Goal: Information Seeking & Learning: Learn about a topic

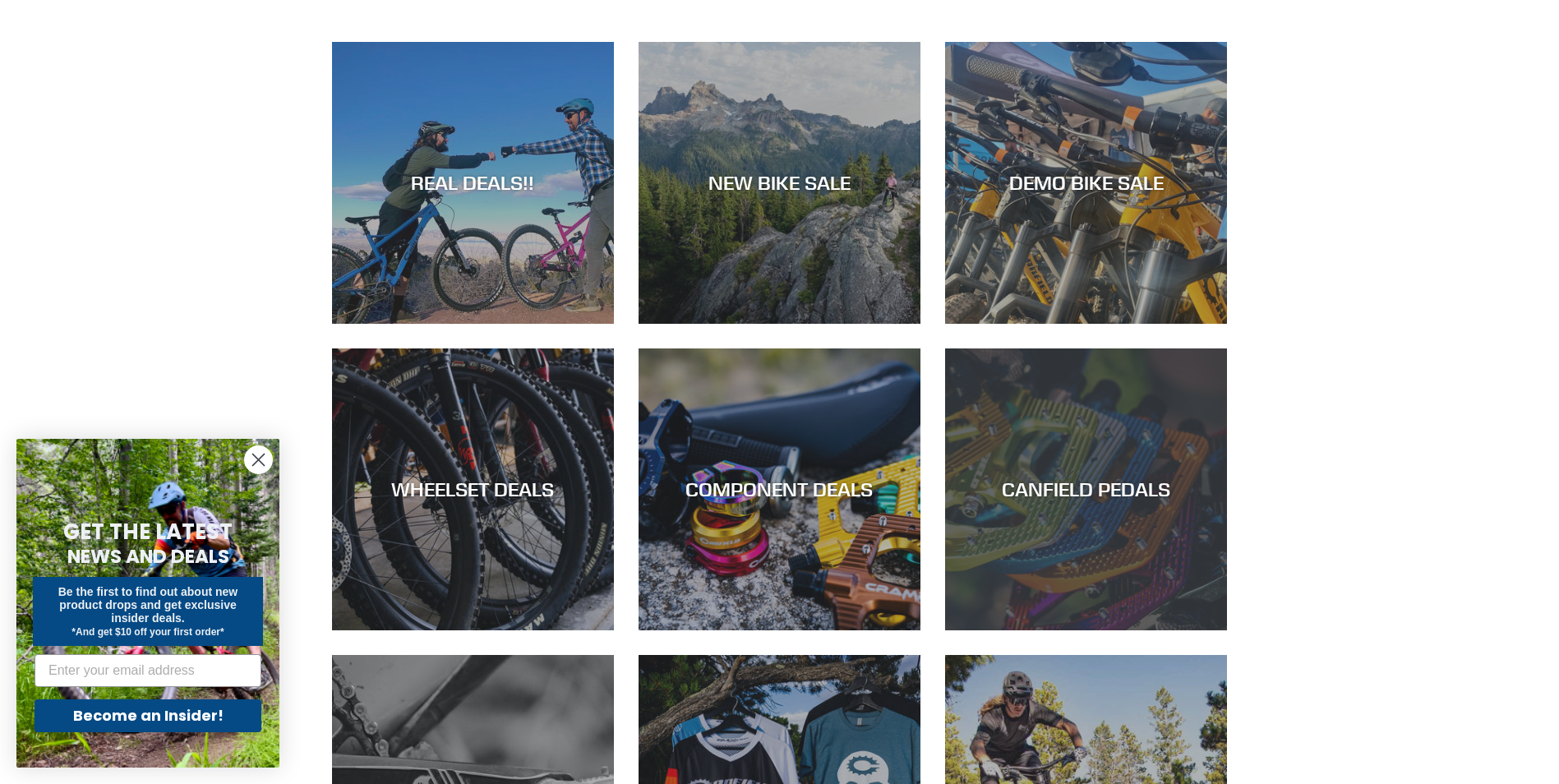
scroll to position [903, 0]
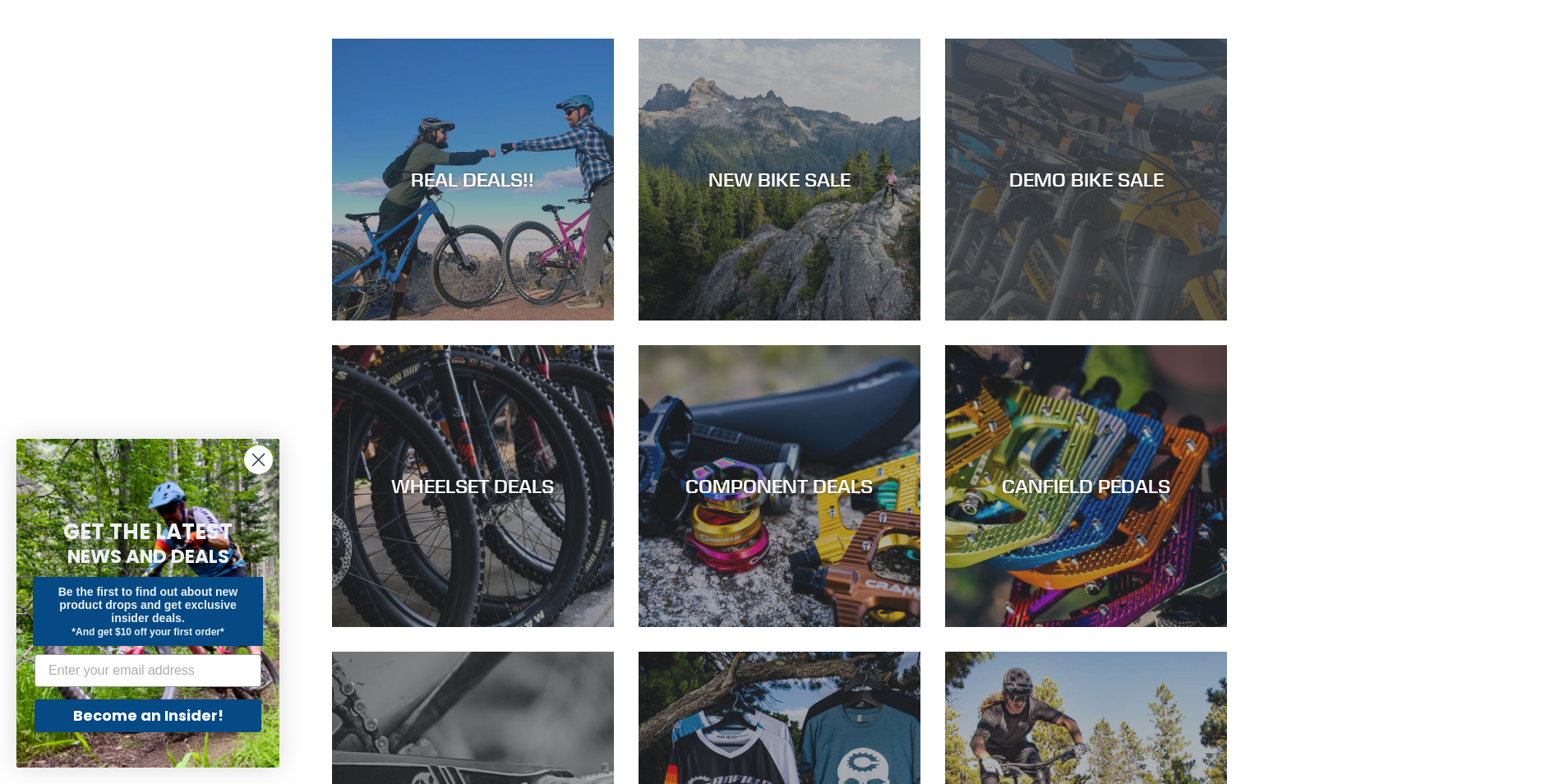
click at [1045, 321] on div "DEMO BIKE SALE" at bounding box center [1086, 321] width 282 height 0
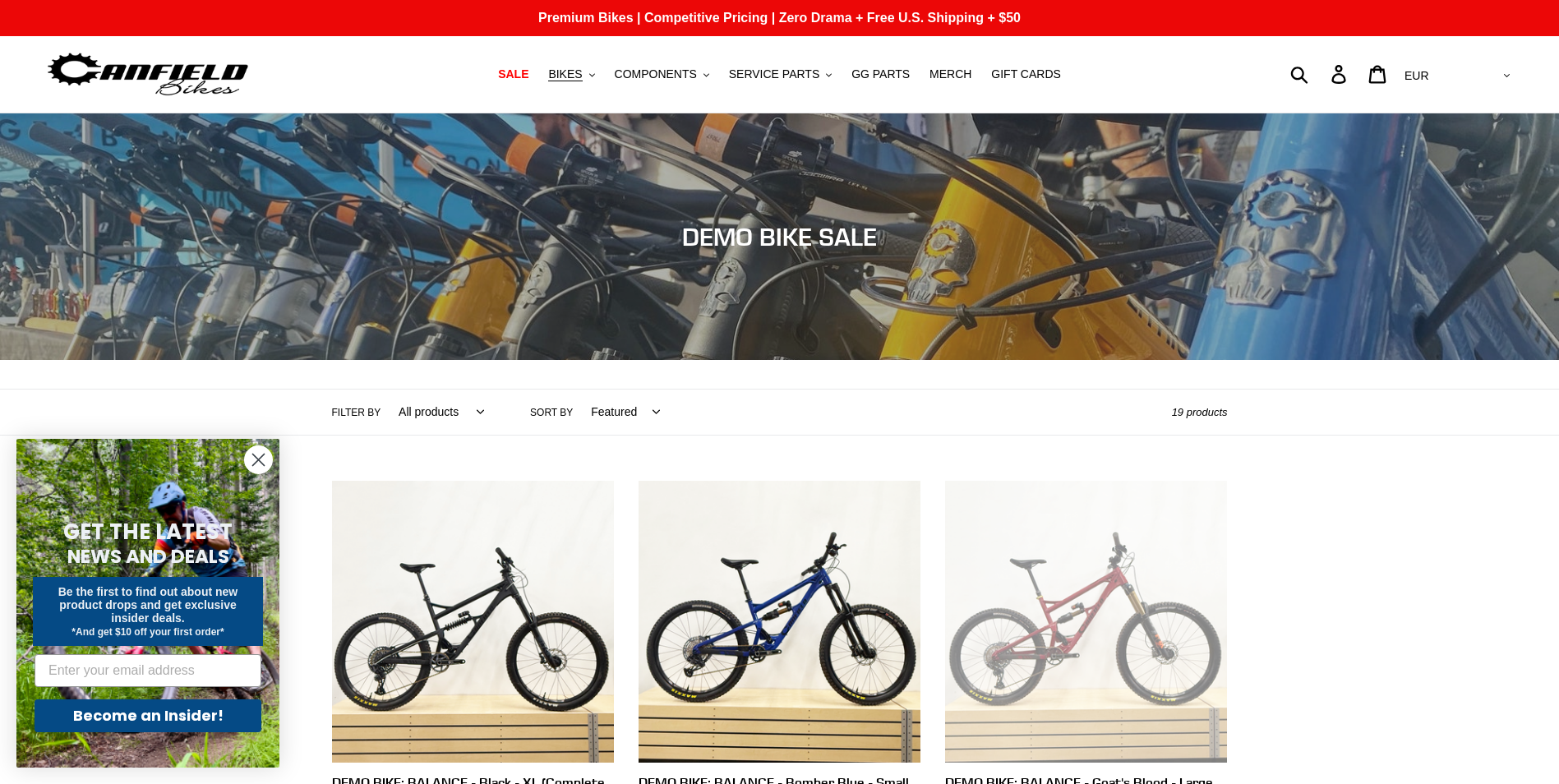
click at [450, 412] on select "All products balance BFCM23 DEMO BIKE Jedi Lithium Nimble 9 ONE.2 Tilt Yelli Sc…" at bounding box center [438, 412] width 107 height 45
select select "/collections/demo-bike-sale/jedi"
click at [384, 389] on select "All products balance BFCM23 DEMO BIKE Jedi Lithium Nimble 9 ONE.2 Tilt Yelli Sc…" at bounding box center [438, 412] width 107 height 45
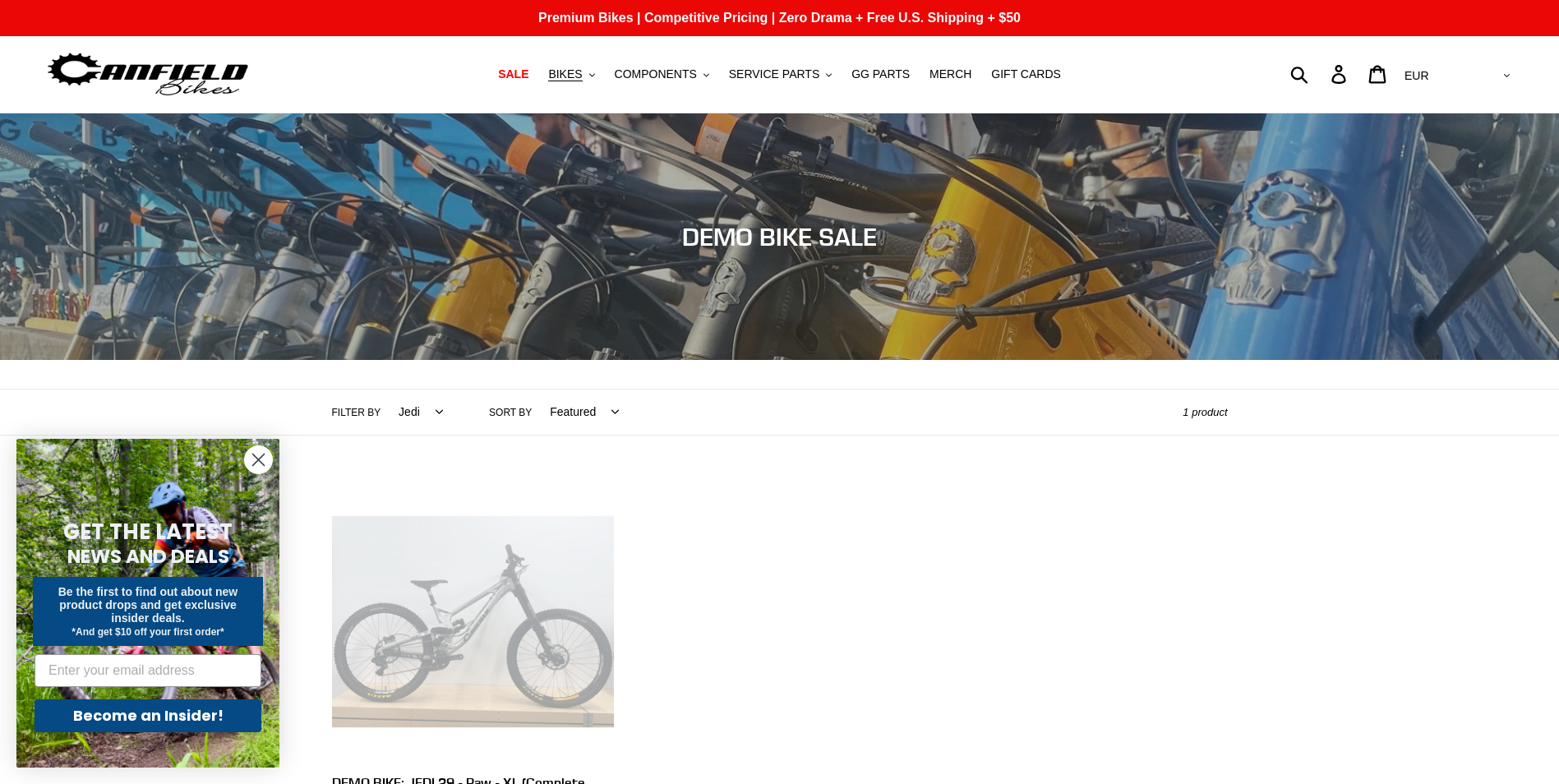
click at [529, 647] on link "DEMO BIKE: JEDI 29 - Raw - XL (Complete Bike)" at bounding box center [472, 661] width 282 height 363
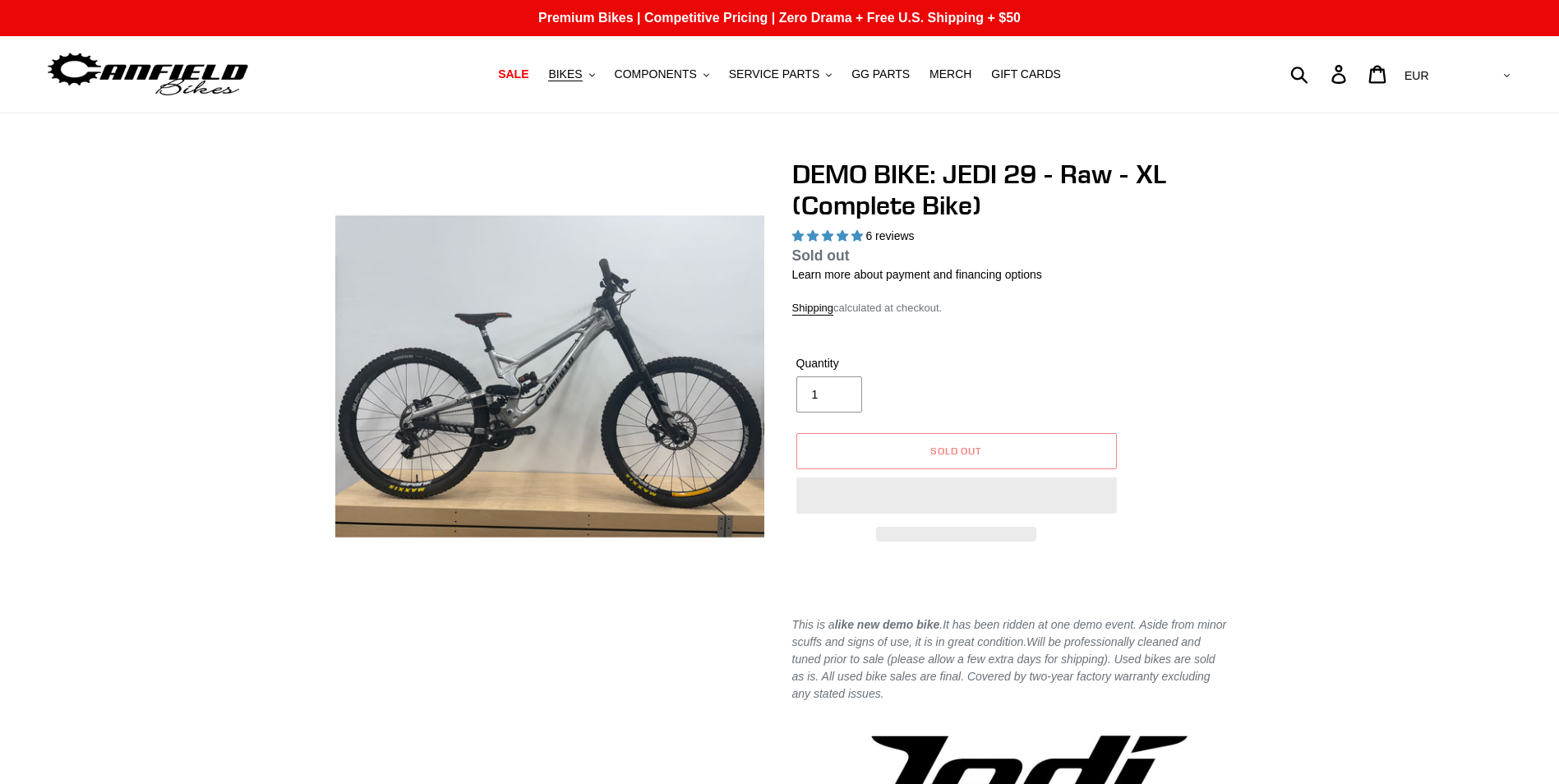
select select "highest-rating"
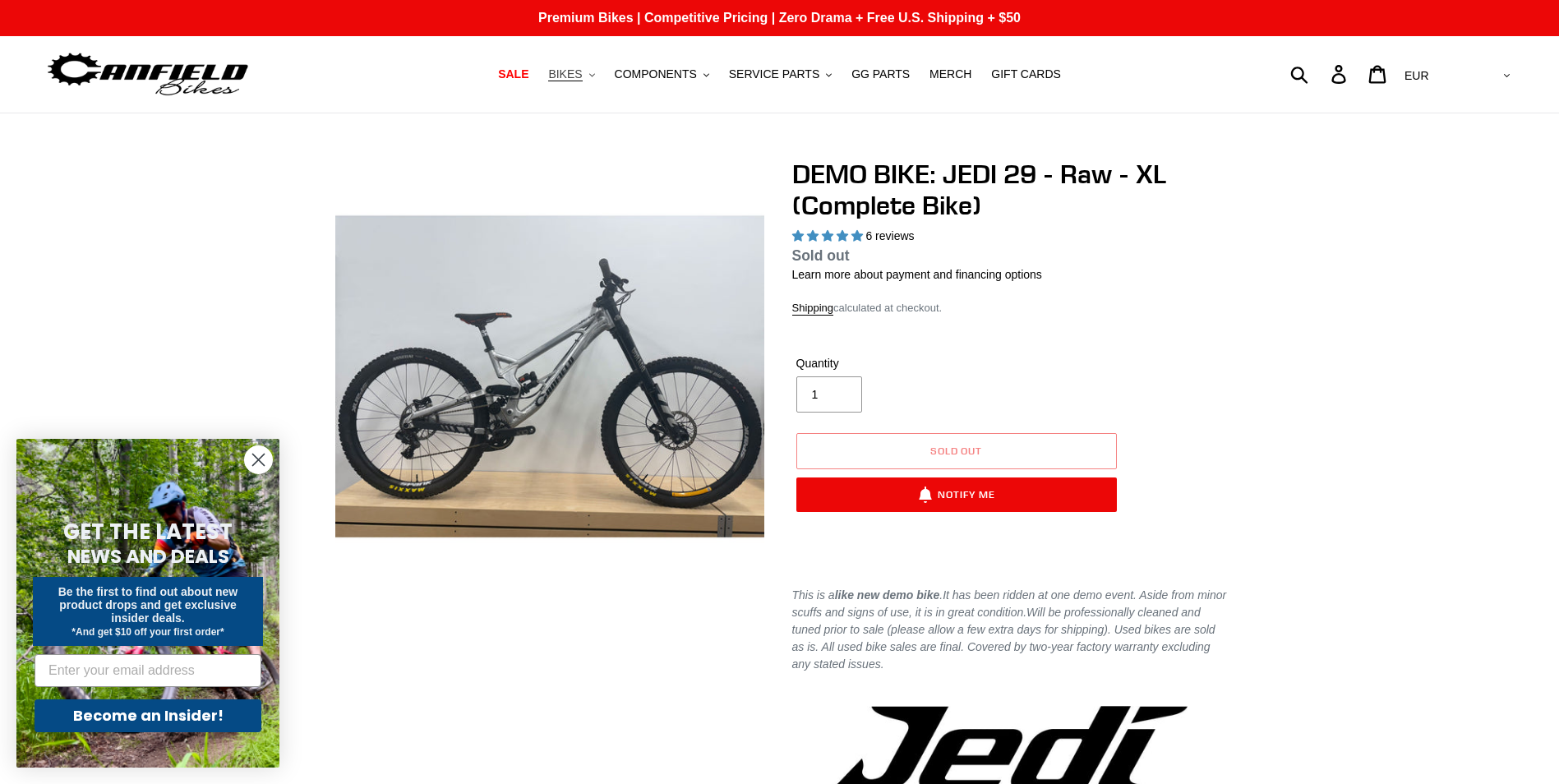
click at [582, 69] on span "BIKES" at bounding box center [565, 75] width 34 height 14
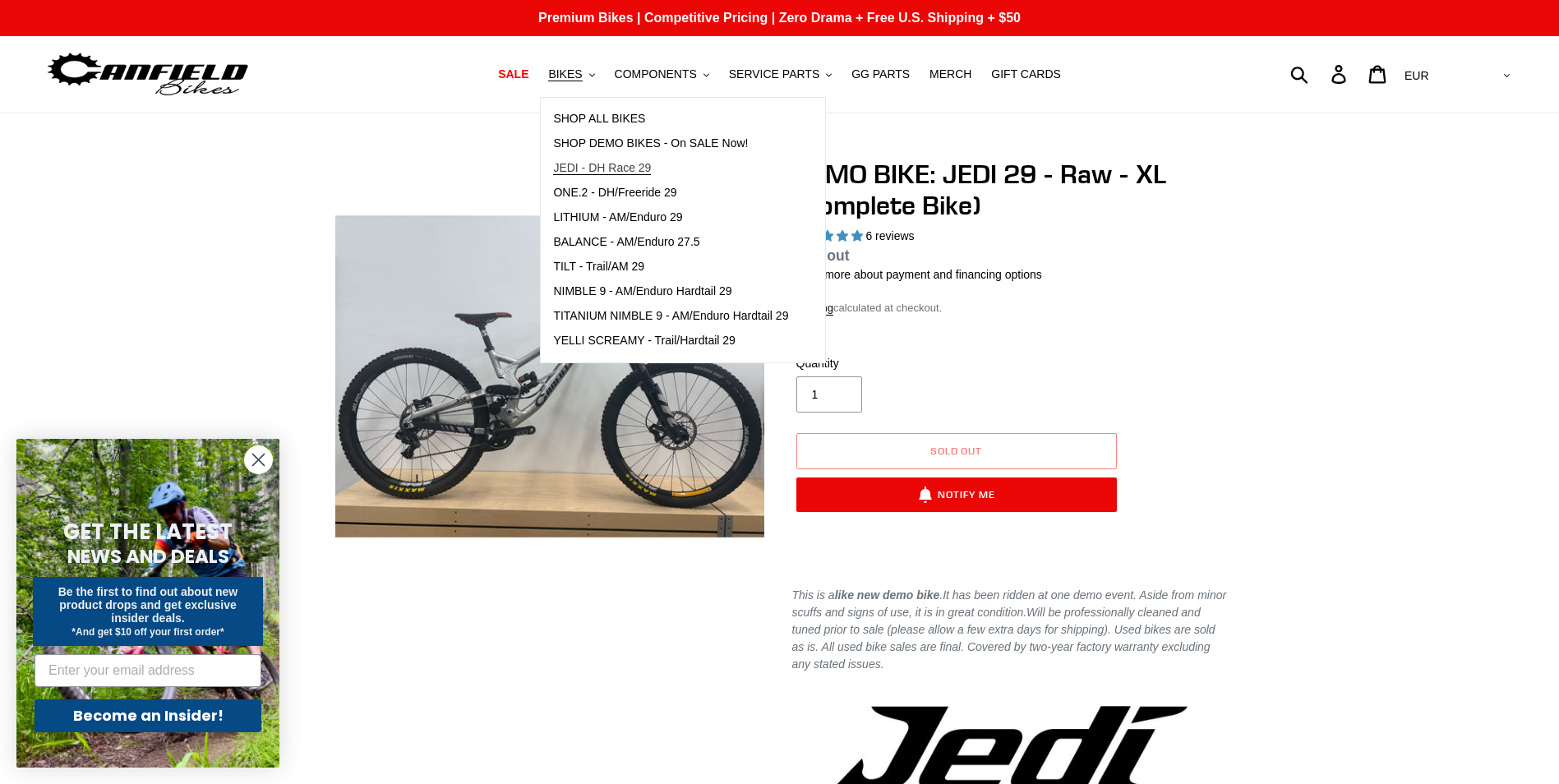
click at [599, 167] on span "JEDI - DH Race 29" at bounding box center [602, 168] width 98 height 14
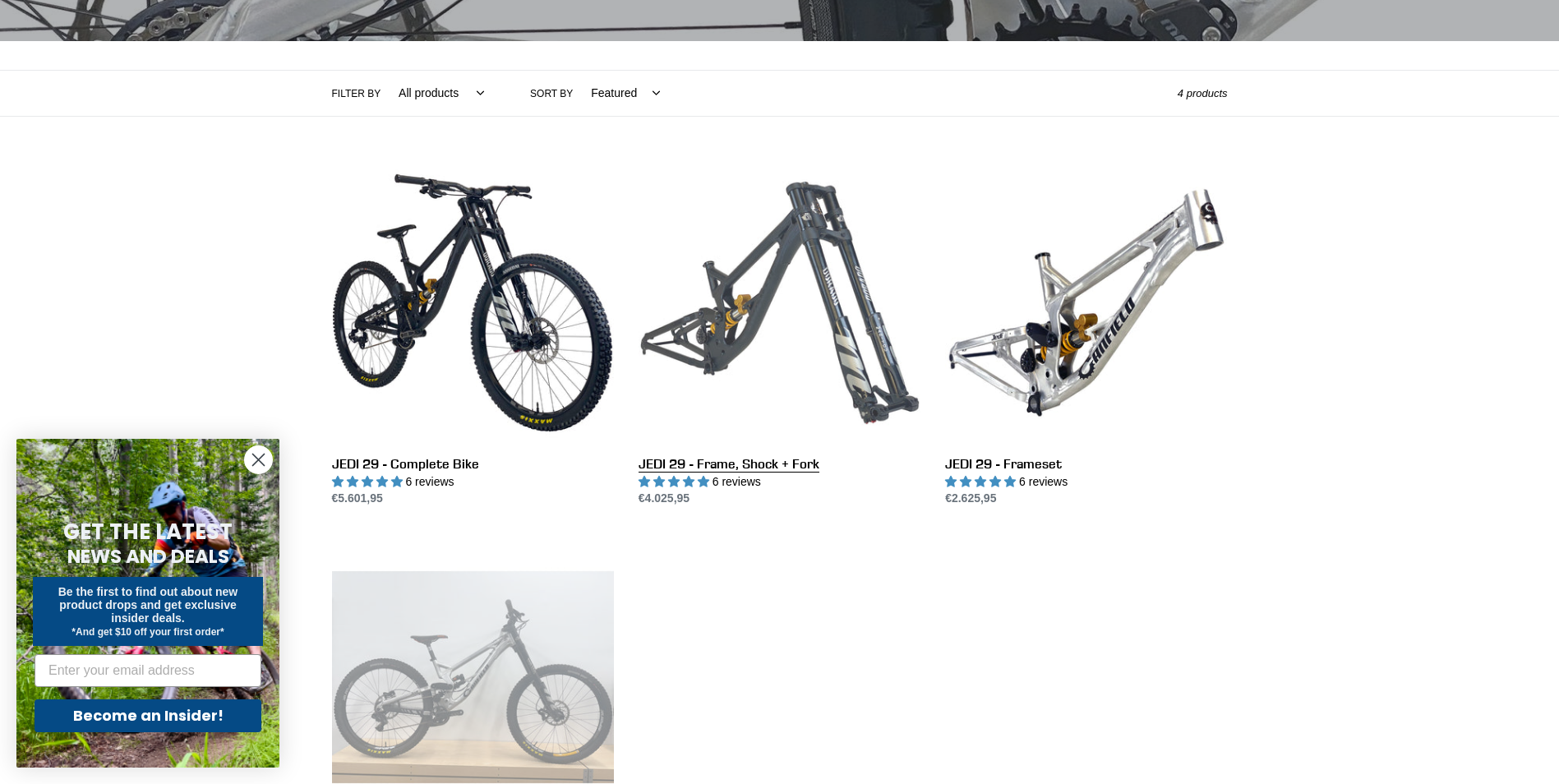
scroll to position [329, 0]
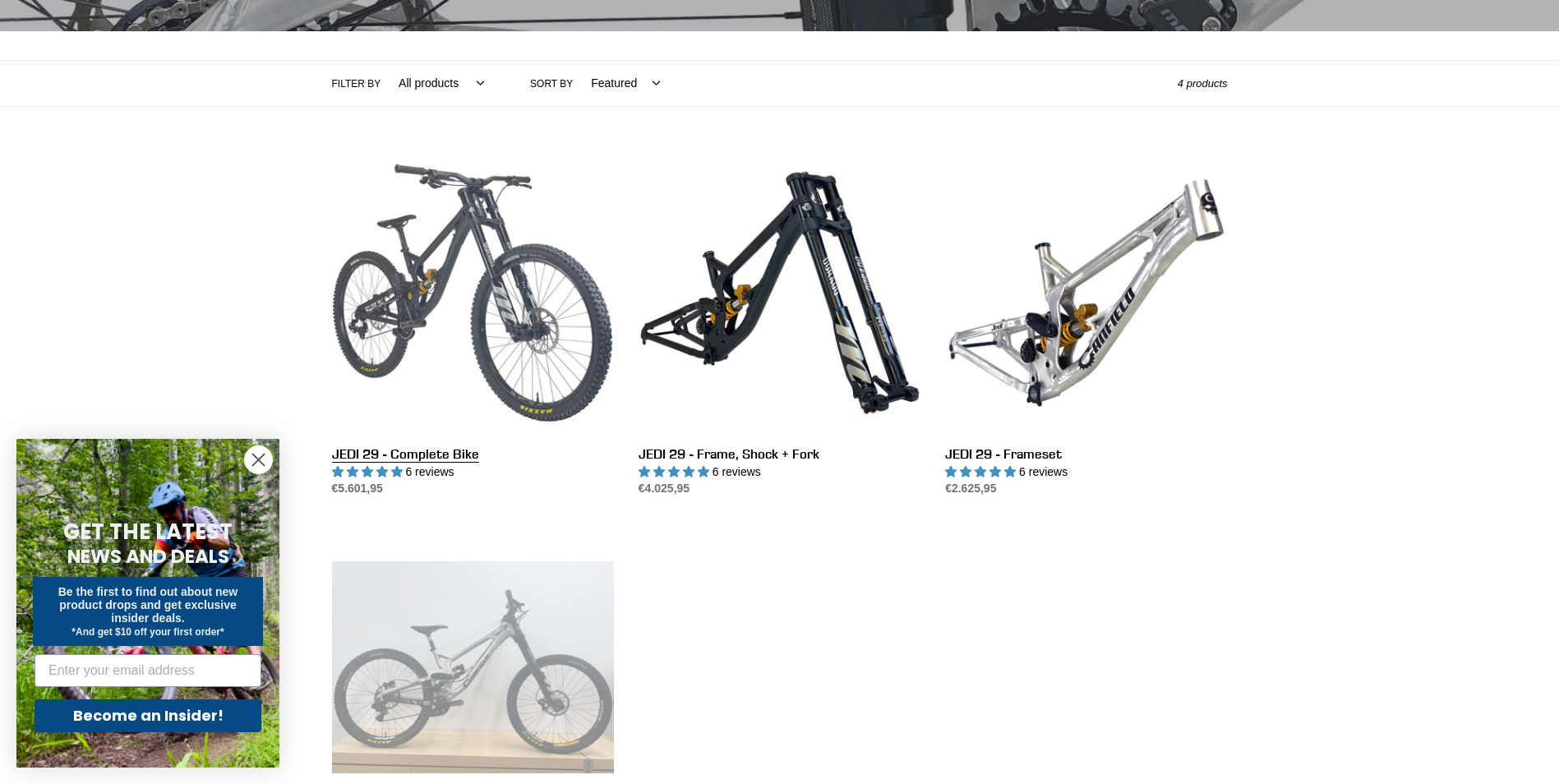
click at [521, 279] on link "JEDI 29 - Complete Bike" at bounding box center [472, 325] width 282 height 346
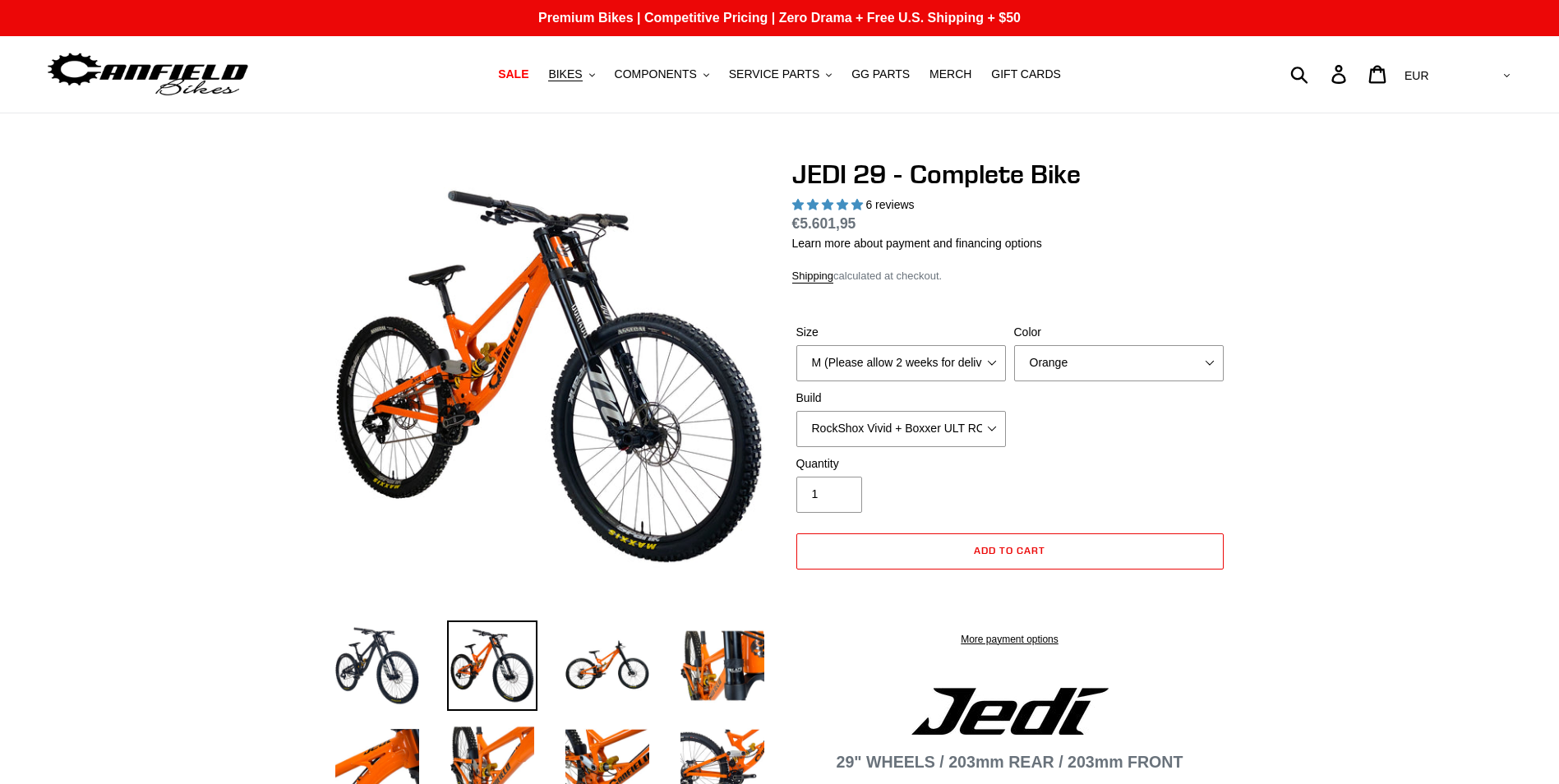
select select "highest-rating"
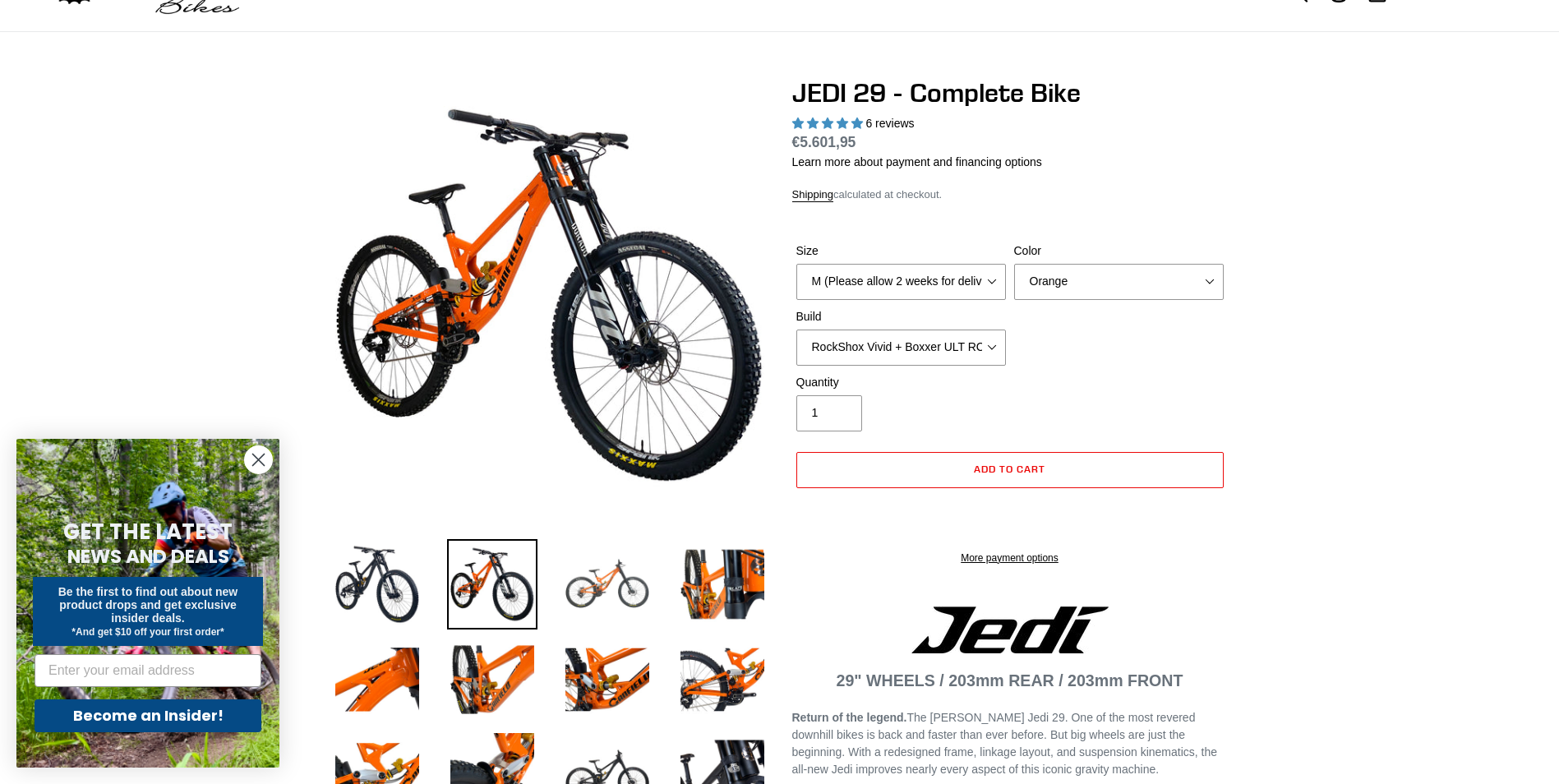
scroll to position [82, 0]
click at [619, 604] on img at bounding box center [607, 583] width 90 height 90
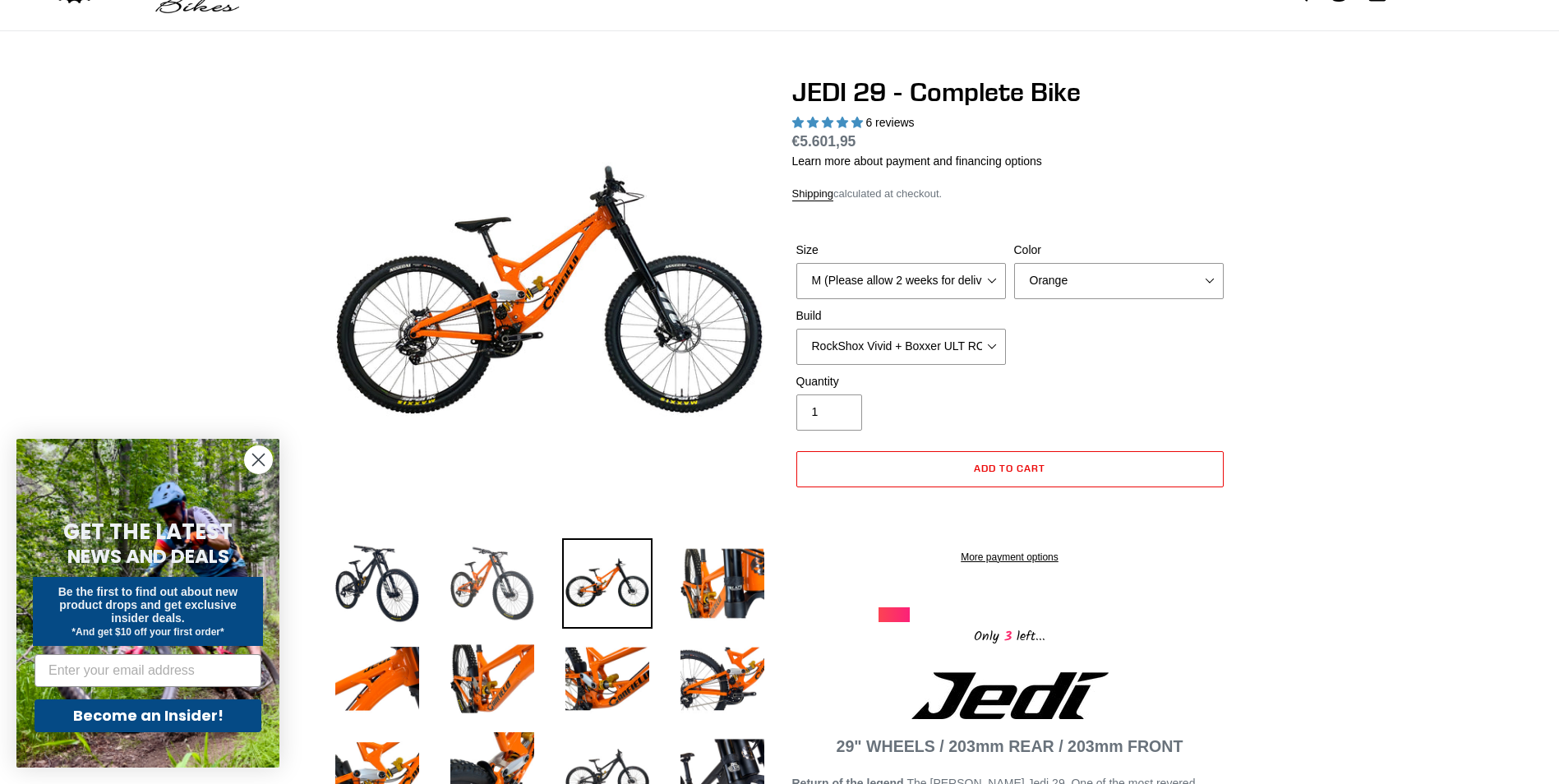
click at [524, 594] on img at bounding box center [492, 583] width 90 height 90
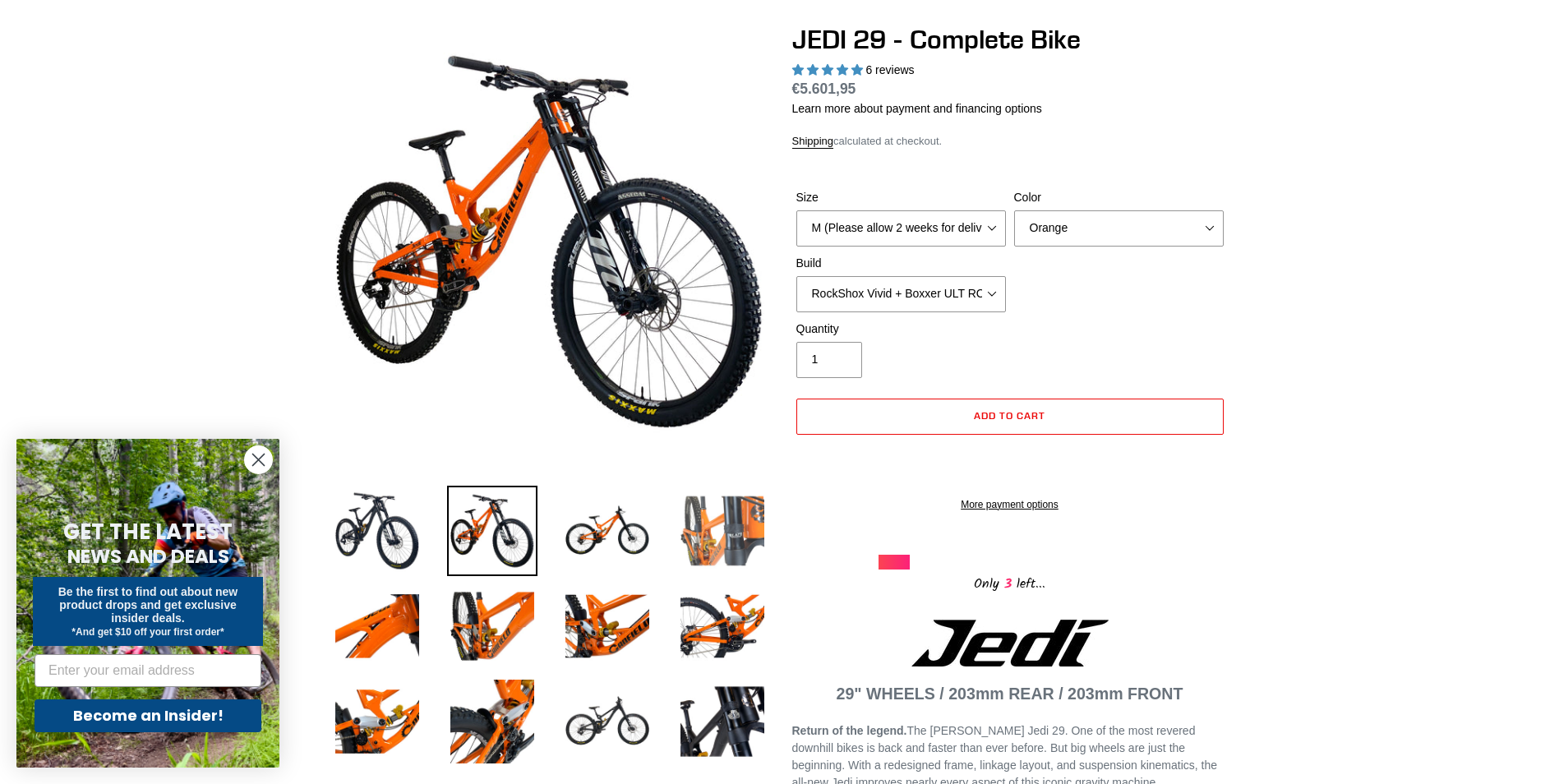
scroll to position [329, 0]
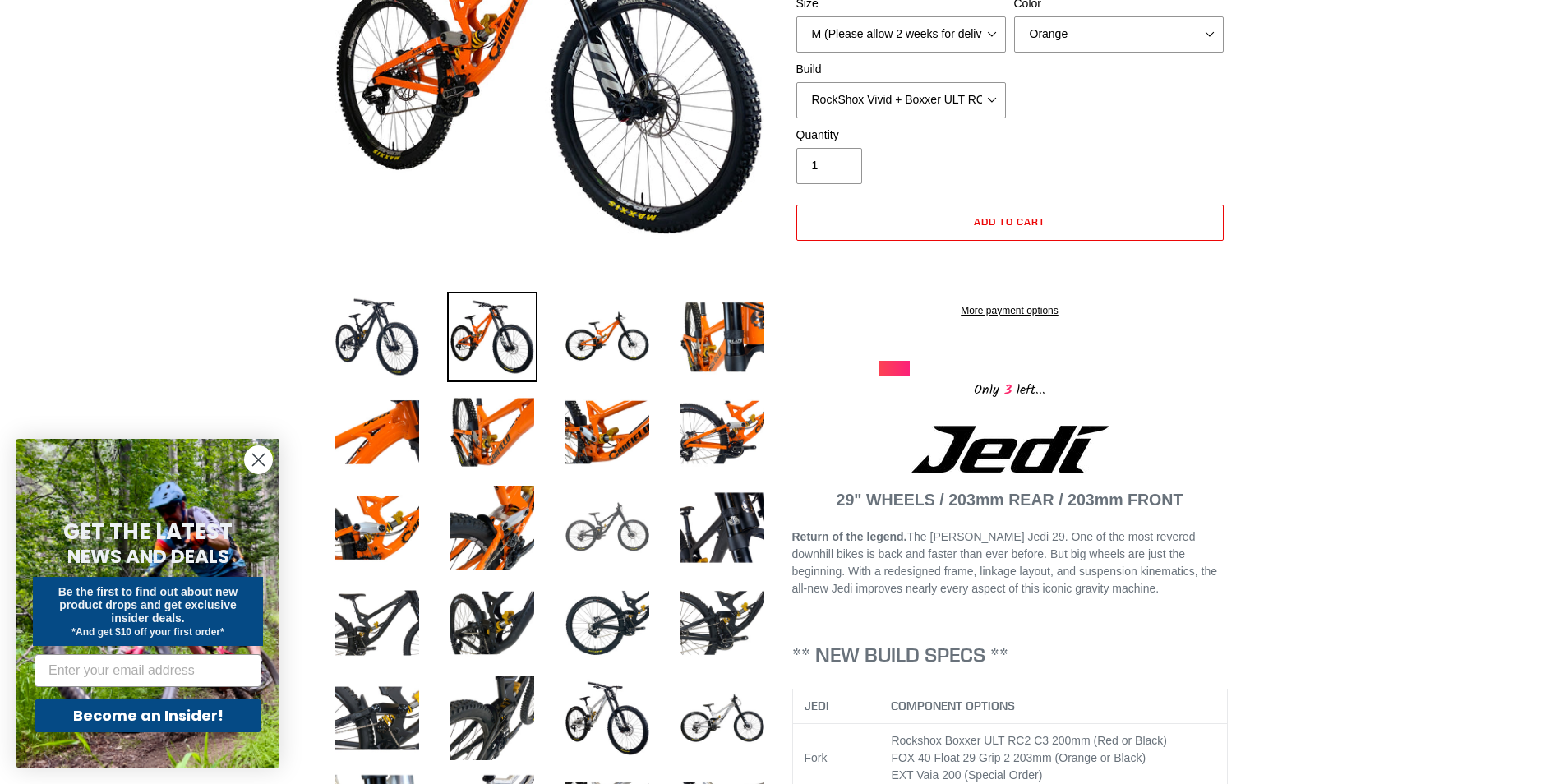
click at [636, 506] on img at bounding box center [607, 527] width 90 height 90
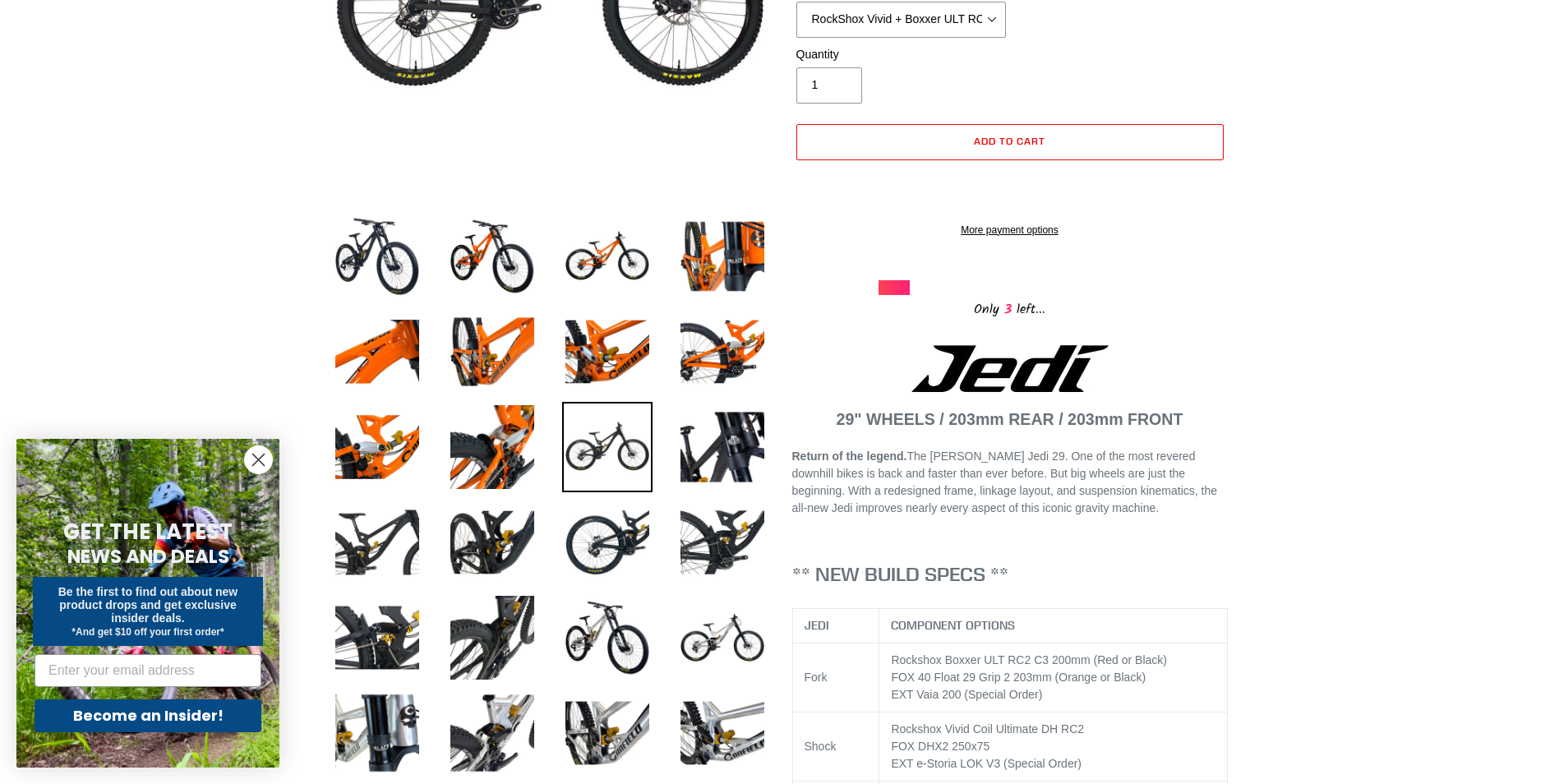
scroll to position [411, 0]
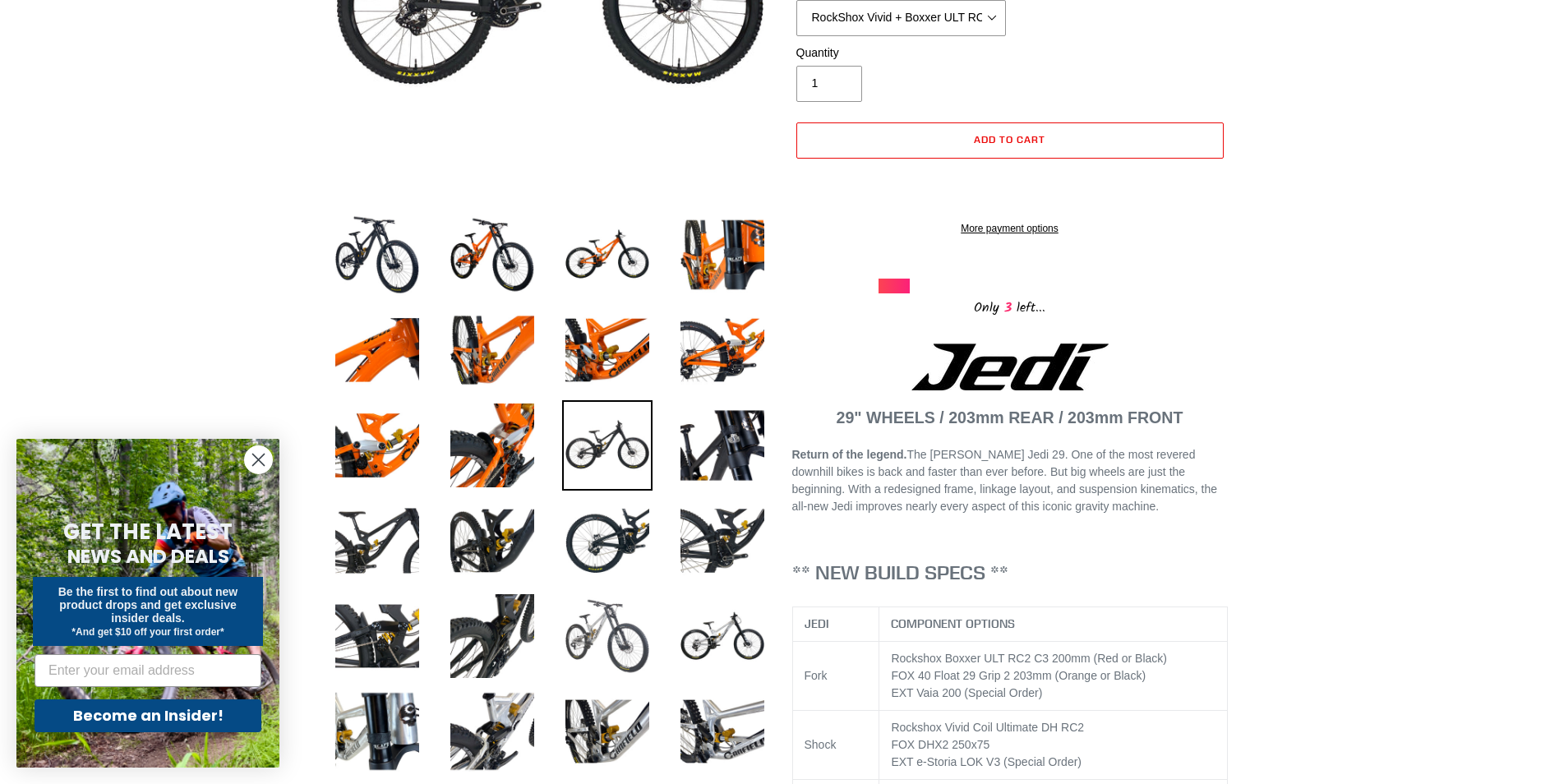
click at [601, 628] on img at bounding box center [607, 635] width 90 height 90
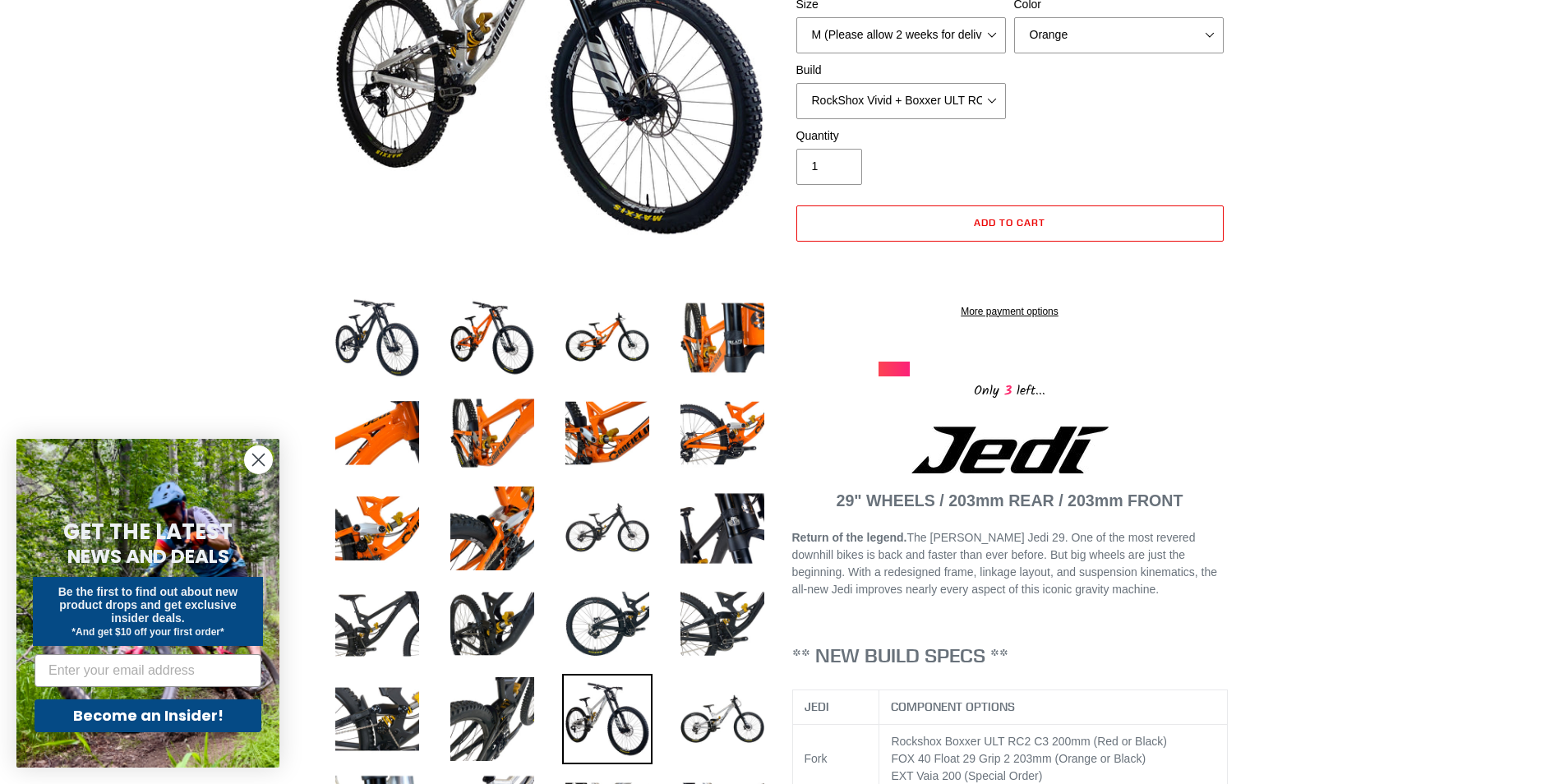
scroll to position [82, 0]
